Goal: Communication & Community: Answer question/provide support

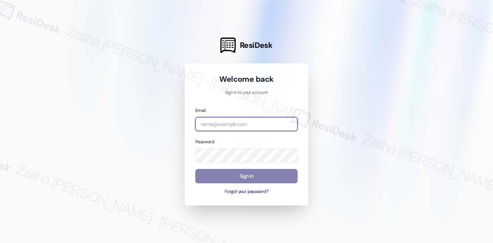
click at [240, 122] on input "email" at bounding box center [246, 124] width 102 height 14
drag, startPoint x: 223, startPoint y: 120, endPoint x: 163, endPoint y: 122, distance: 60.3
click at [163, 122] on div "ResiDesk Welcome back Sign in to your account Email bri Password Sign In Forgot…" at bounding box center [246, 121] width 493 height 243
click at [0, 242] on com-1password-button at bounding box center [0, 243] width 0 height 0
click at [224, 125] on input "bri" at bounding box center [246, 124] width 102 height 14
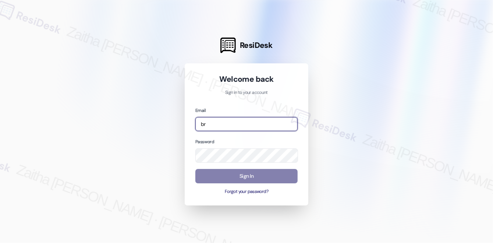
type input "b"
type input "[EMAIL_ADDRESS][PERSON_NAME][DOMAIN_NAME]"
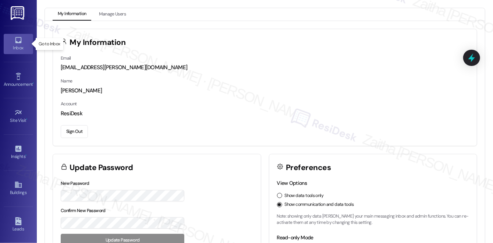
click at [21, 46] on div "Inbox" at bounding box center [18, 47] width 37 height 7
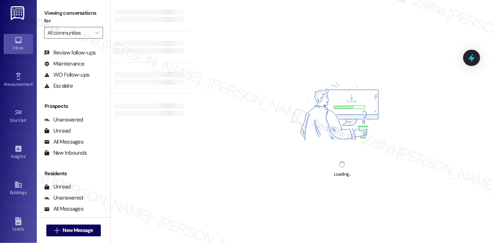
scroll to position [89, 0]
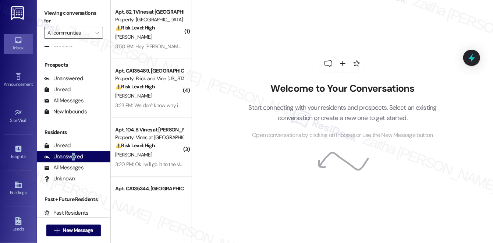
click at [72, 157] on div "Unanswered" at bounding box center [63, 157] width 39 height 8
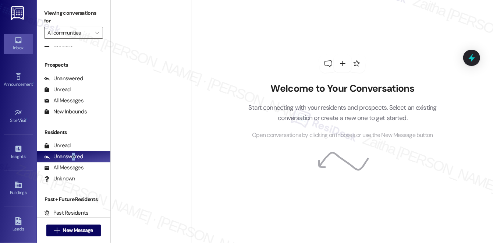
scroll to position [0, 0]
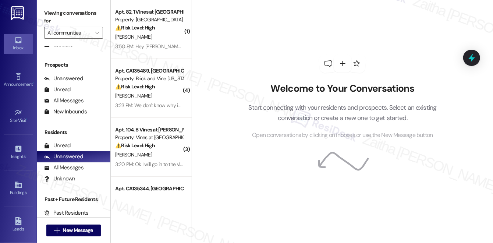
click at [251, 59] on div "Welcome to Your Conversations Start connecting with your residents and prospect…" at bounding box center [342, 97] width 221 height 194
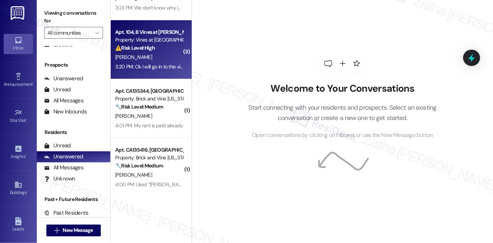
scroll to position [100, 0]
